Goal: Find specific page/section: Find specific page/section

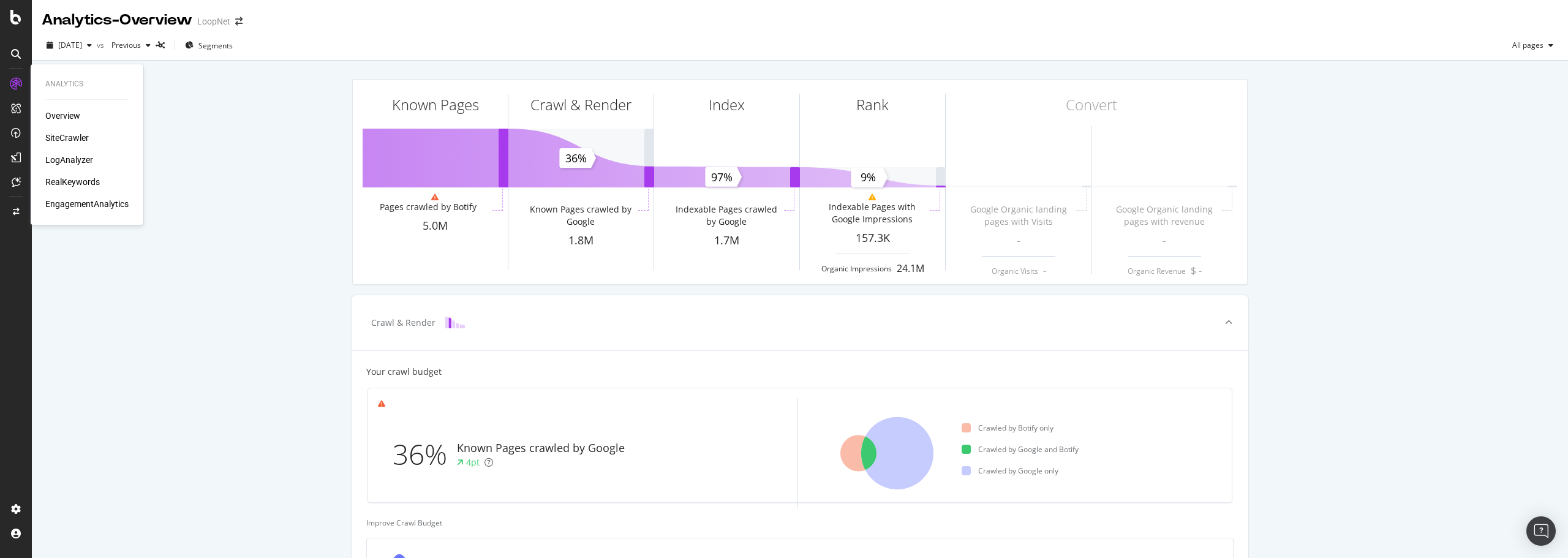
click at [71, 137] on div "SiteCrawler" at bounding box center [67, 137] width 43 height 12
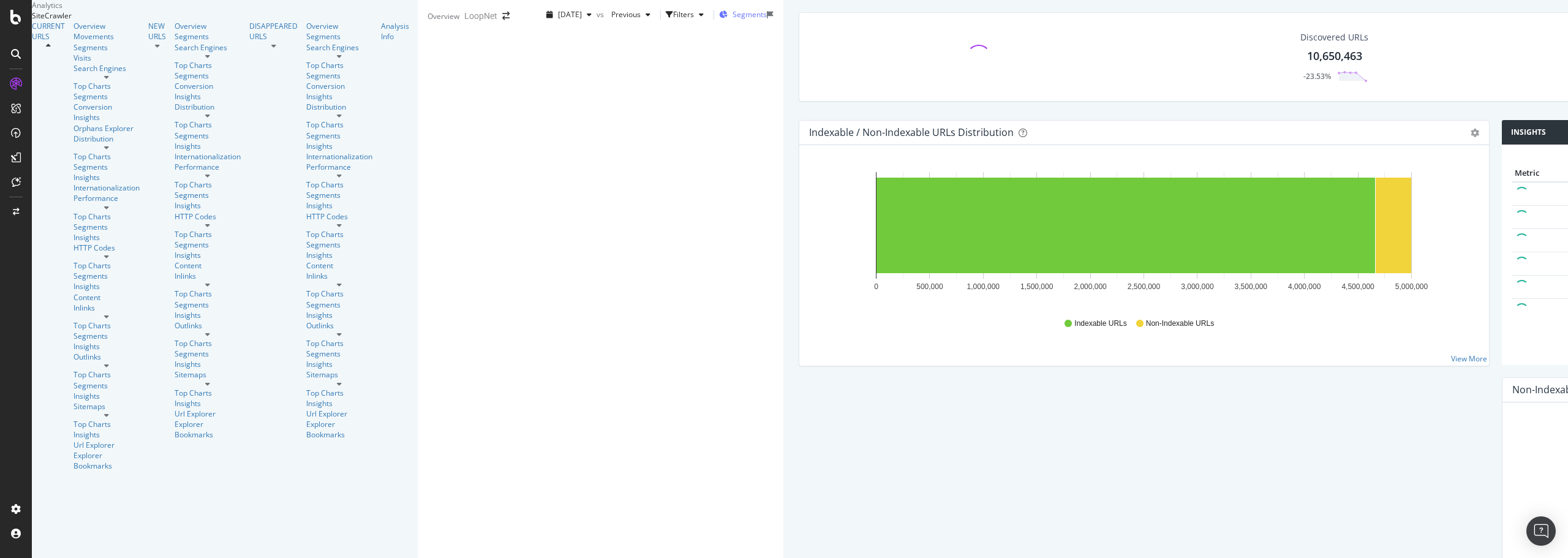
click at [732, 19] on span "Segments" at bounding box center [750, 14] width 35 height 10
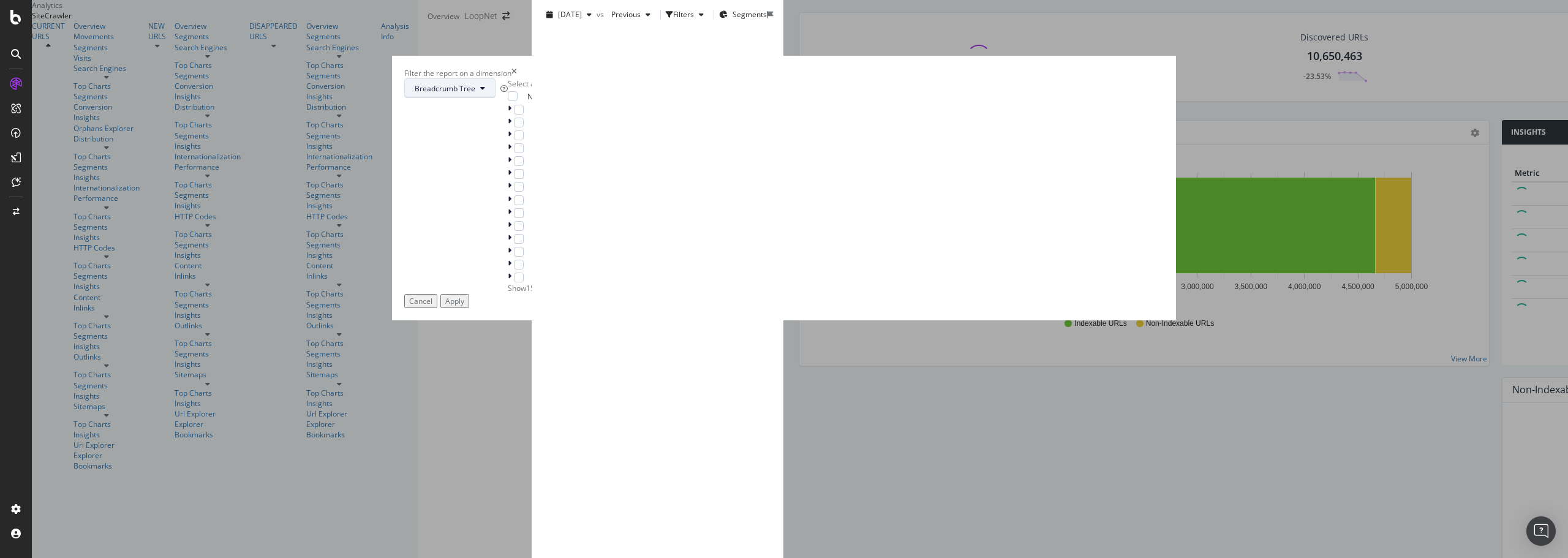
click at [476, 94] on span "Breadcrumb Tree" at bounding box center [445, 88] width 61 height 10
click at [709, 202] on span "PageContentGroup" at bounding box center [713, 200] width 79 height 11
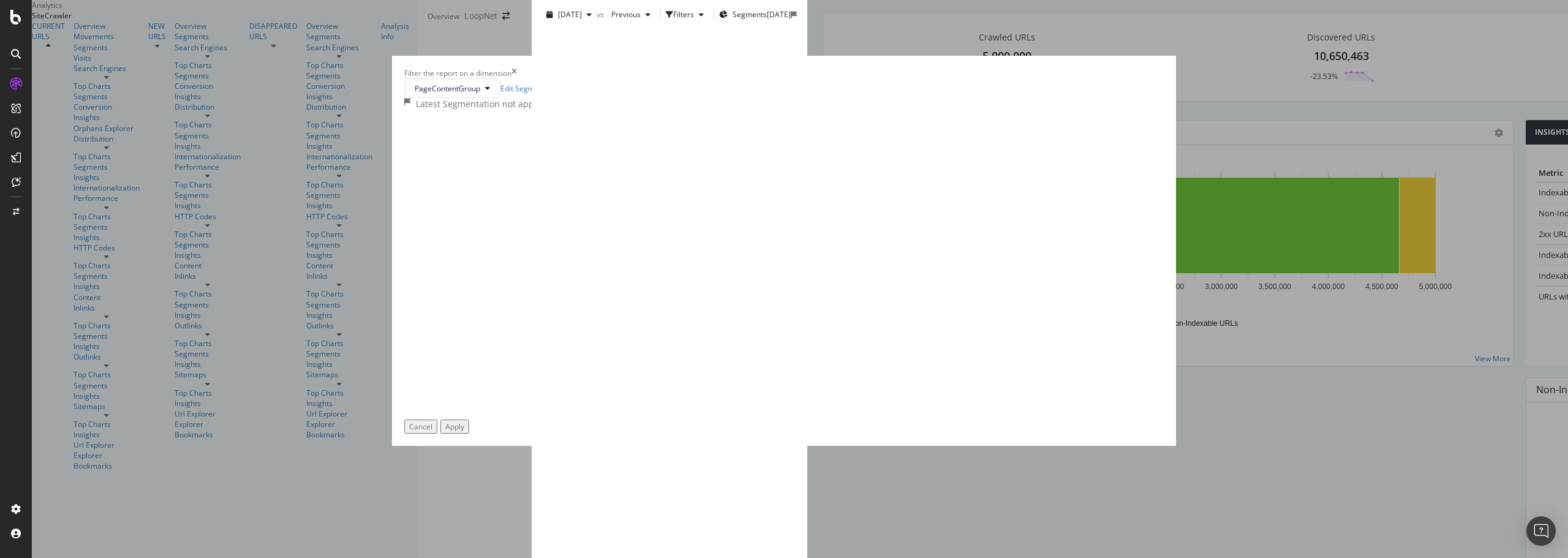
click at [517, 76] on icon "times" at bounding box center [514, 73] width 6 height 10
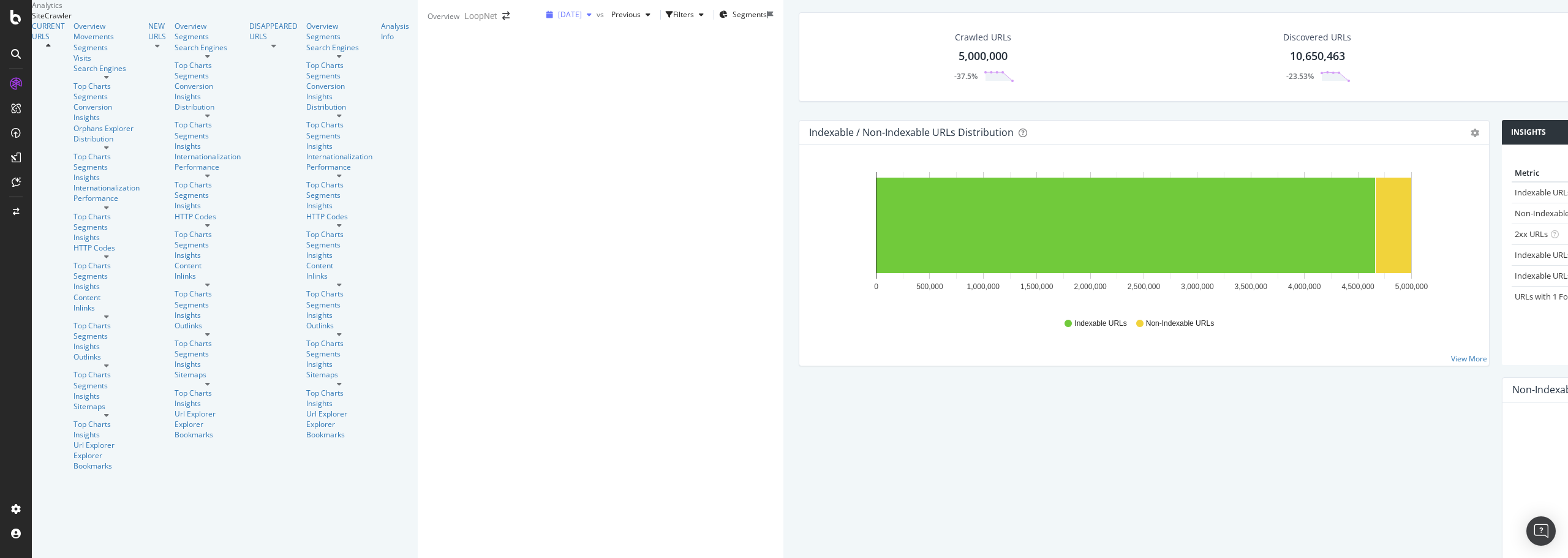
click at [558, 19] on span "[DATE]" at bounding box center [569, 14] width 24 height 10
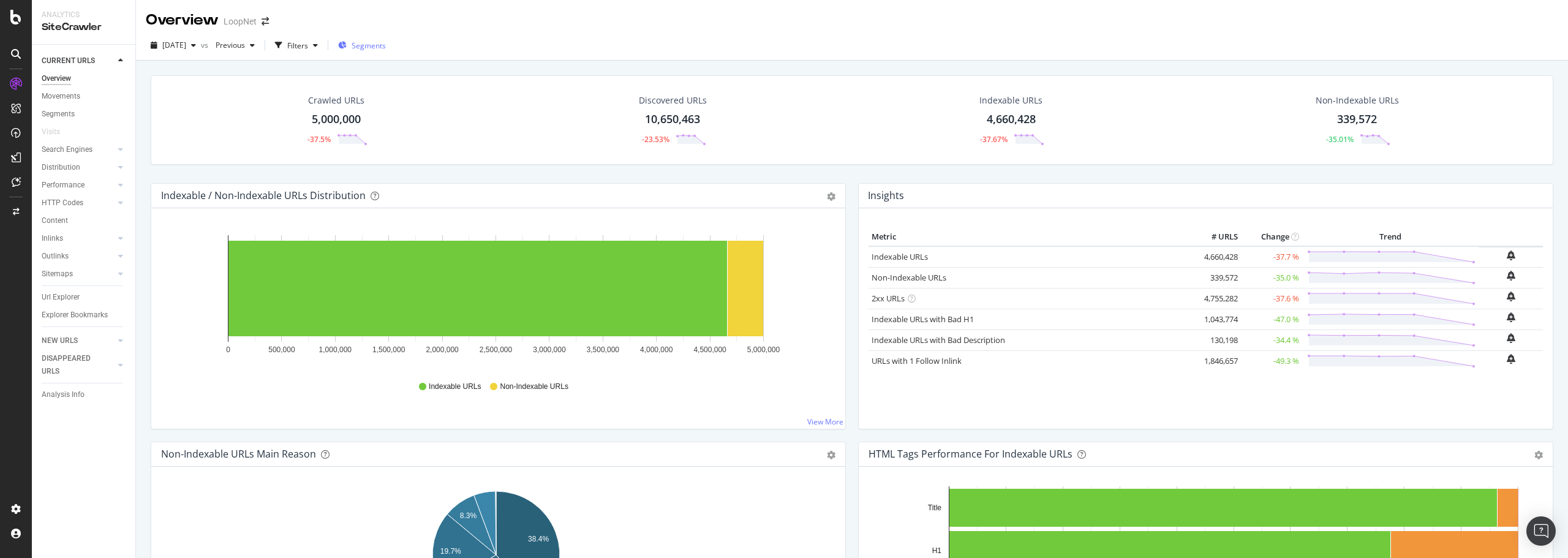
click at [386, 48] on span "Segments" at bounding box center [369, 45] width 35 height 10
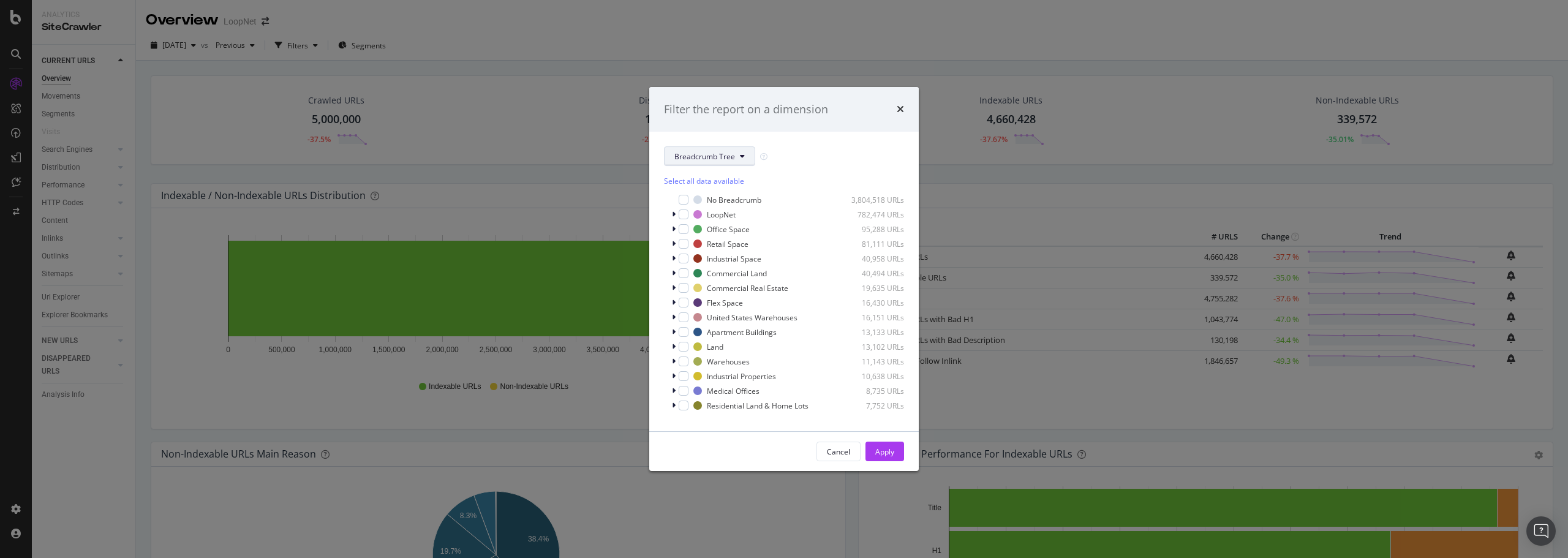
click at [700, 160] on span "Breadcrumb Tree" at bounding box center [704, 157] width 61 height 10
click at [702, 204] on span "PageContentGroup" at bounding box center [713, 200] width 79 height 11
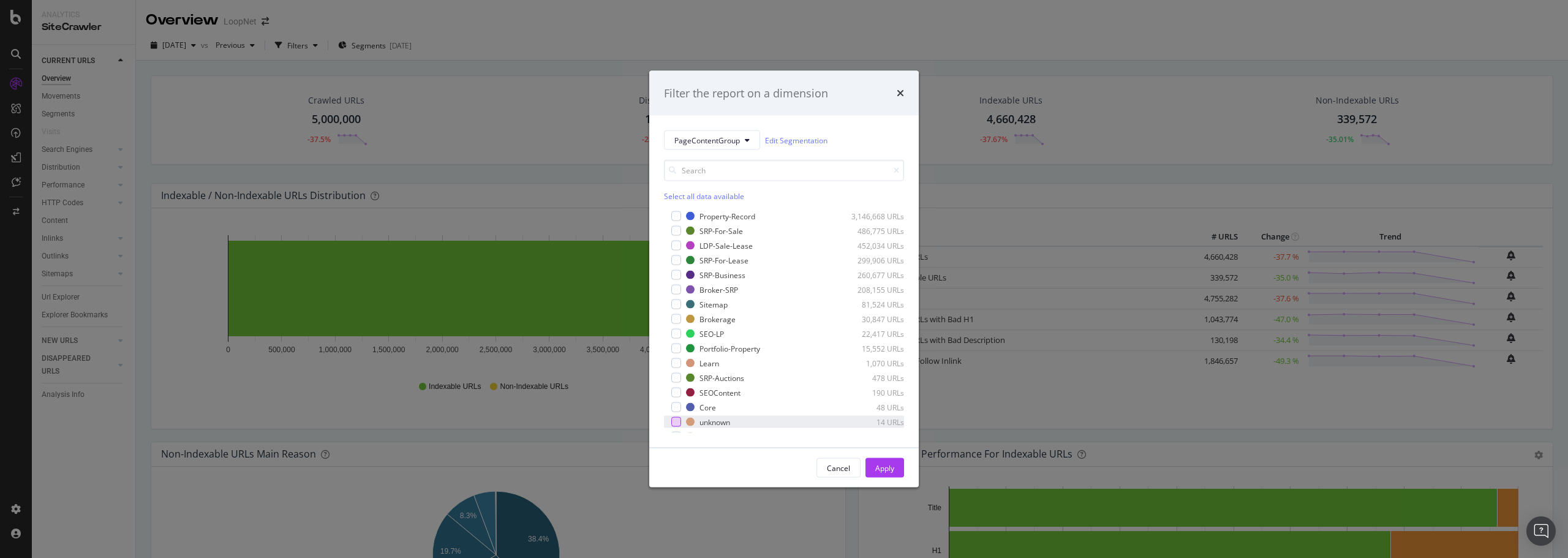
click at [675, 422] on div "modal" at bounding box center [676, 422] width 10 height 10
click at [882, 471] on div "Apply" at bounding box center [885, 468] width 19 height 10
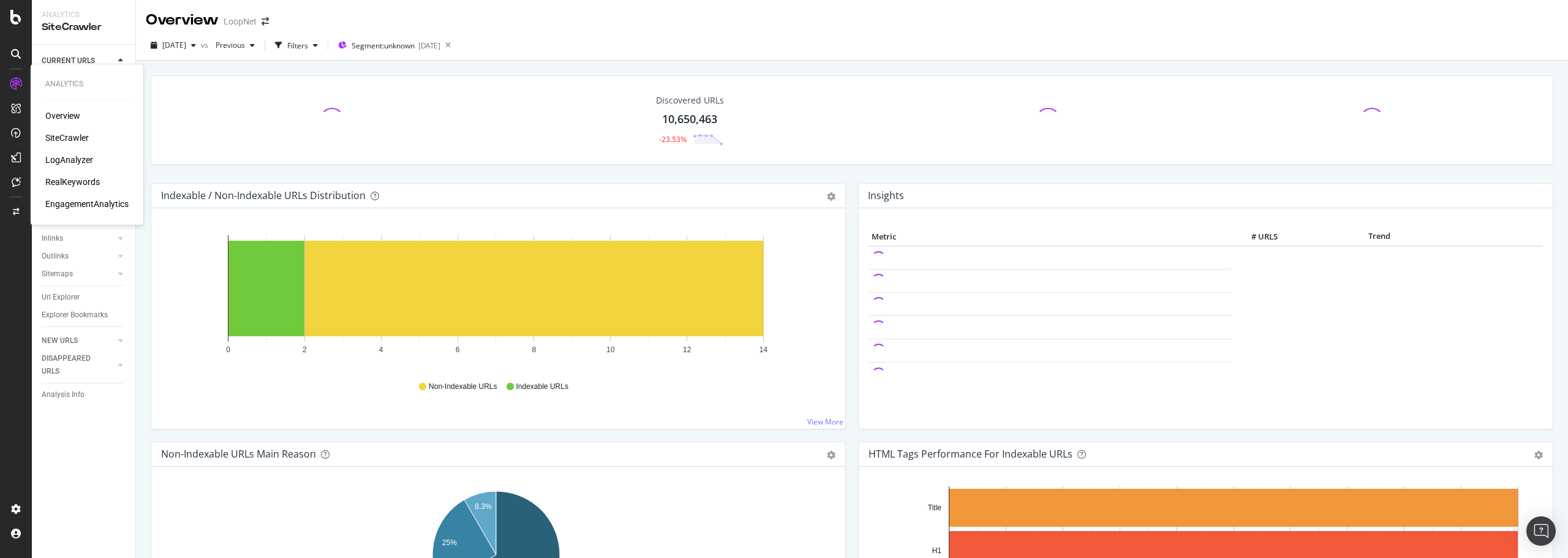
click at [74, 158] on div "LogAnalyzer" at bounding box center [69, 160] width 48 height 12
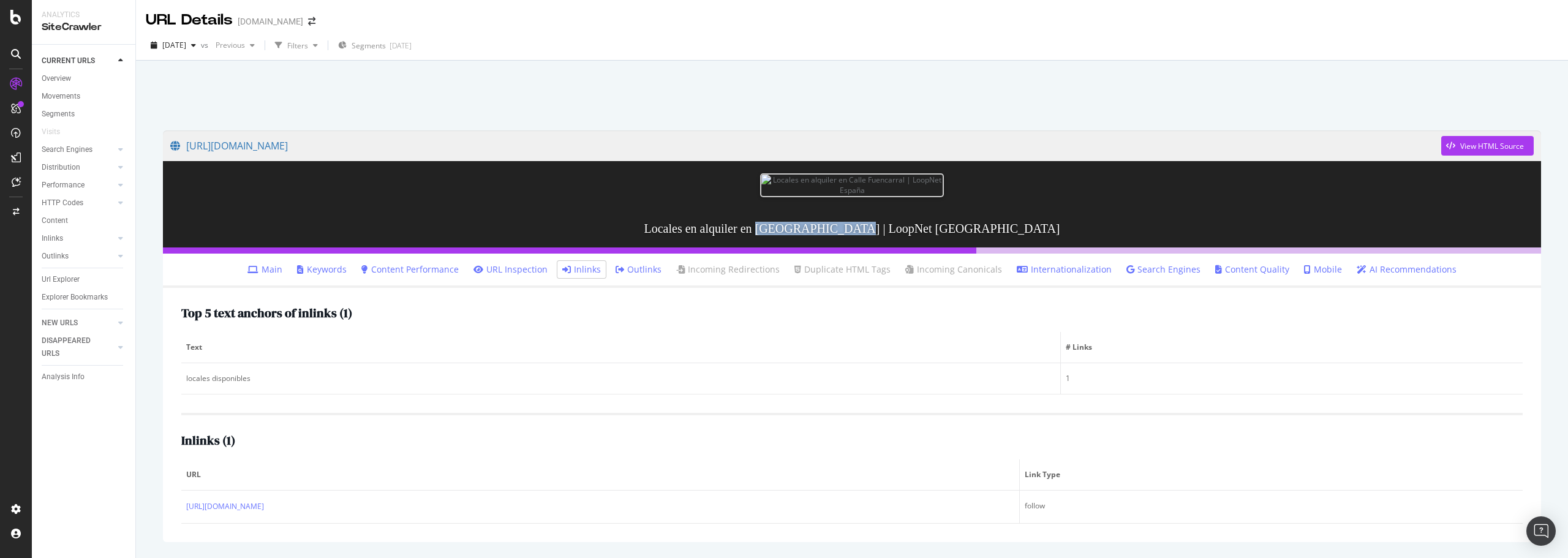
drag, startPoint x: 815, startPoint y: 253, endPoint x: 901, endPoint y: 253, distance: 86.0
click at [901, 248] on h3 "Locales en alquiler en Calle Fuencarral | LoopNet España" at bounding box center [852, 228] width 1378 height 38
click at [883, 248] on h3 "Locales en alquiler en Calle Fuencarral | LoopNet España" at bounding box center [852, 228] width 1378 height 38
